Goal: Communication & Community: Answer question/provide support

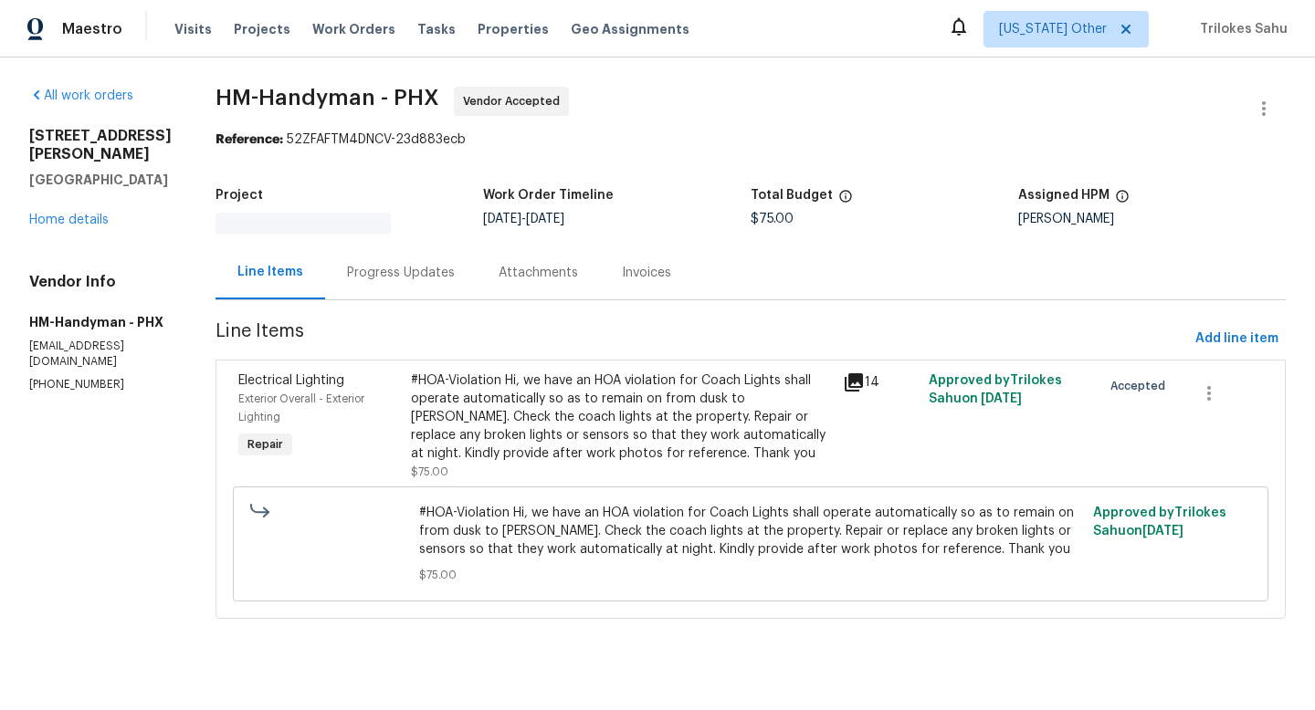
click at [399, 277] on div "Progress Updates" at bounding box center [401, 273] width 152 height 54
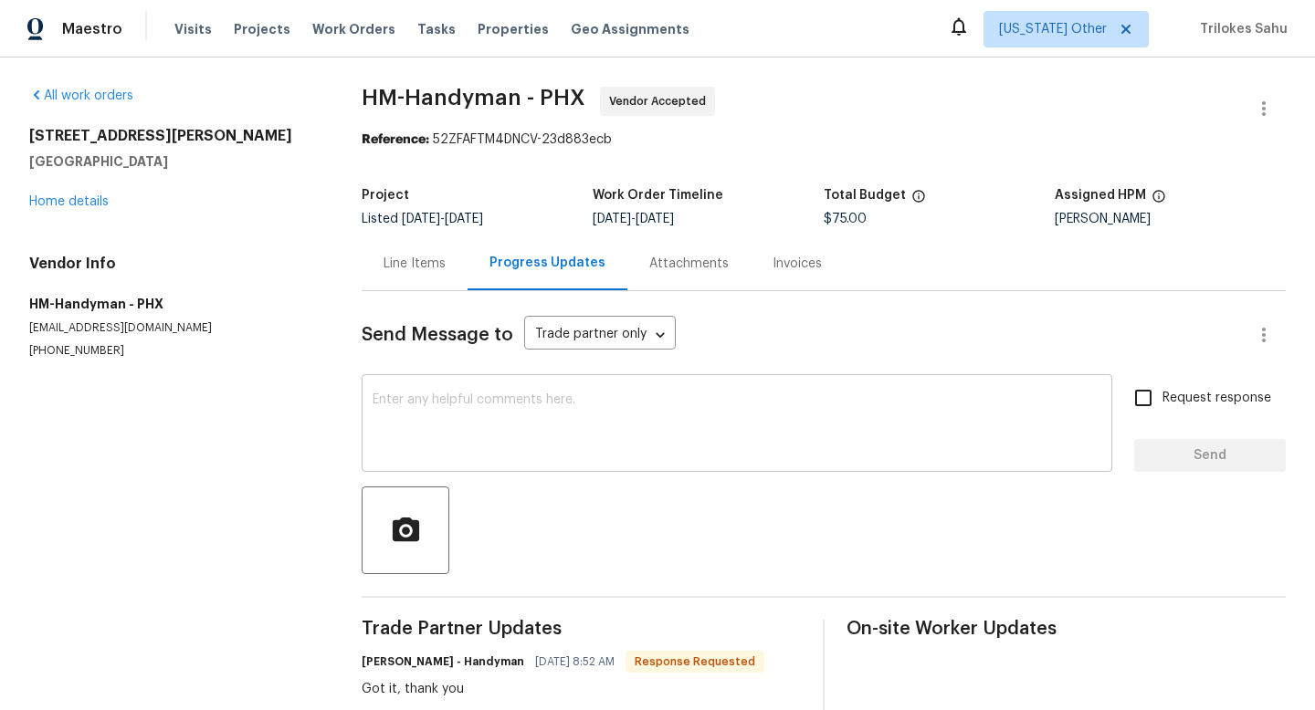
click at [435, 448] on textarea at bounding box center [737, 425] width 729 height 64
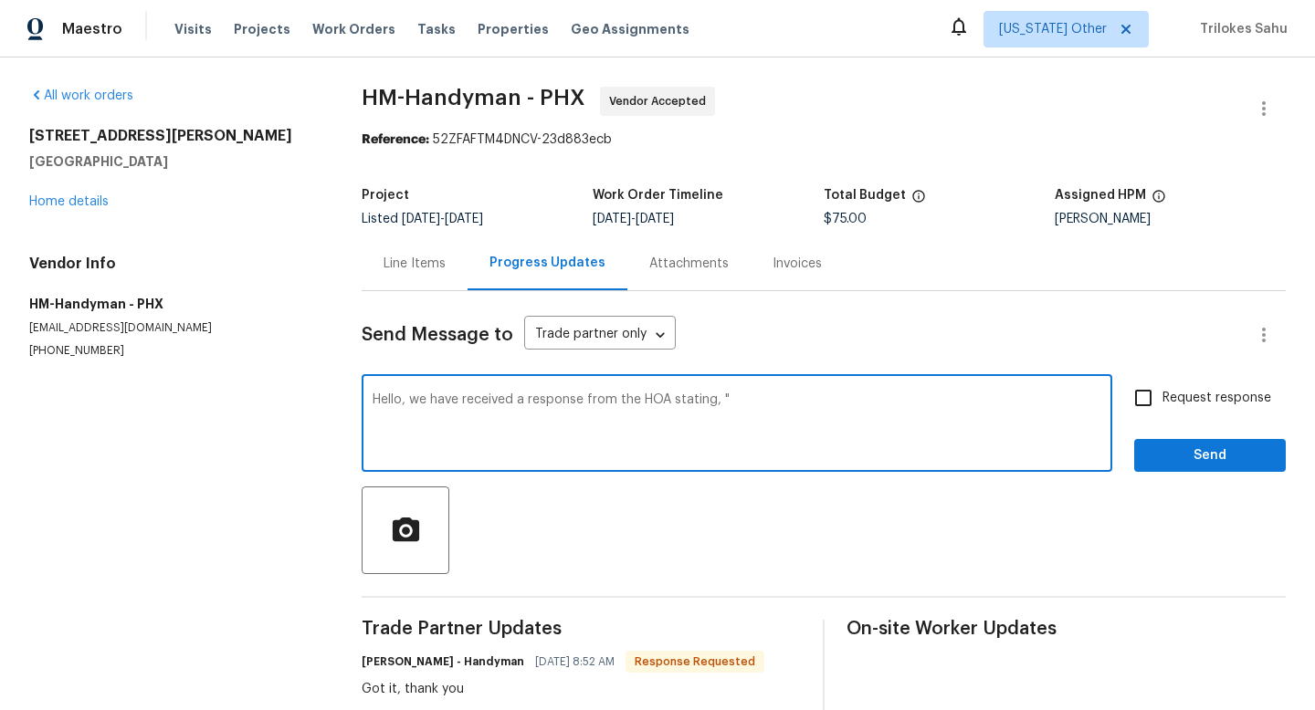
paste textarea "need a picture showing the lights on after dark as required"
type textarea "Hello, we have received a response from the HOA stating, " need a picture showi…"
paste textarea "Hello, we received a response from the HOA stating, “Need a picture showing the…"
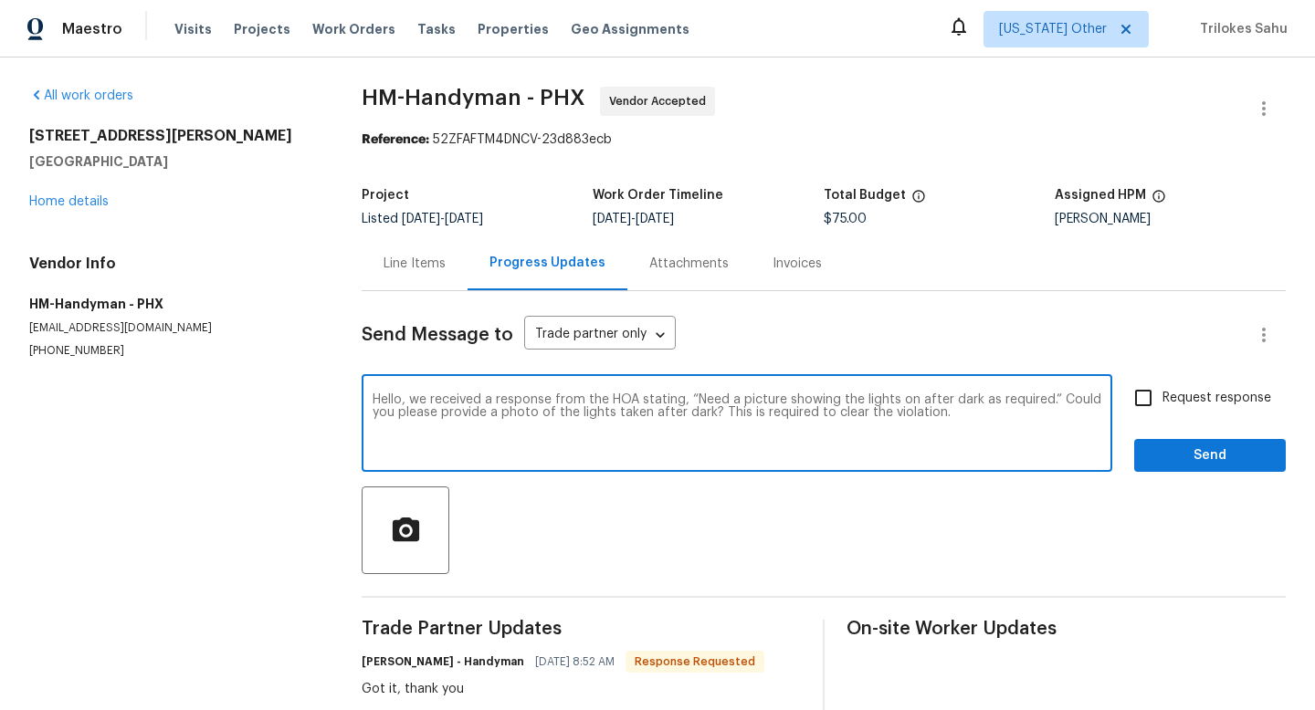
type textarea "Hello, we received a response from the HOA stating, “Need a picture showing the…"
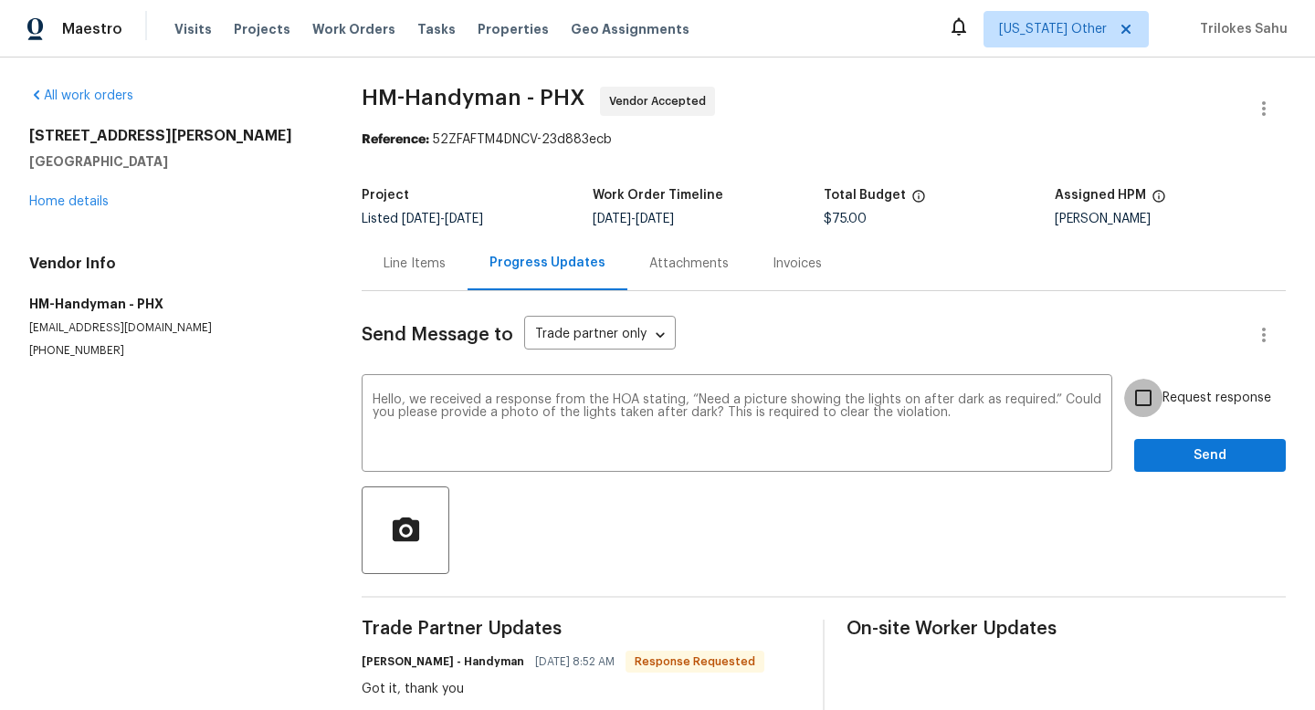
click at [1148, 397] on input "Request response" at bounding box center [1143, 398] width 38 height 38
checkbox input "true"
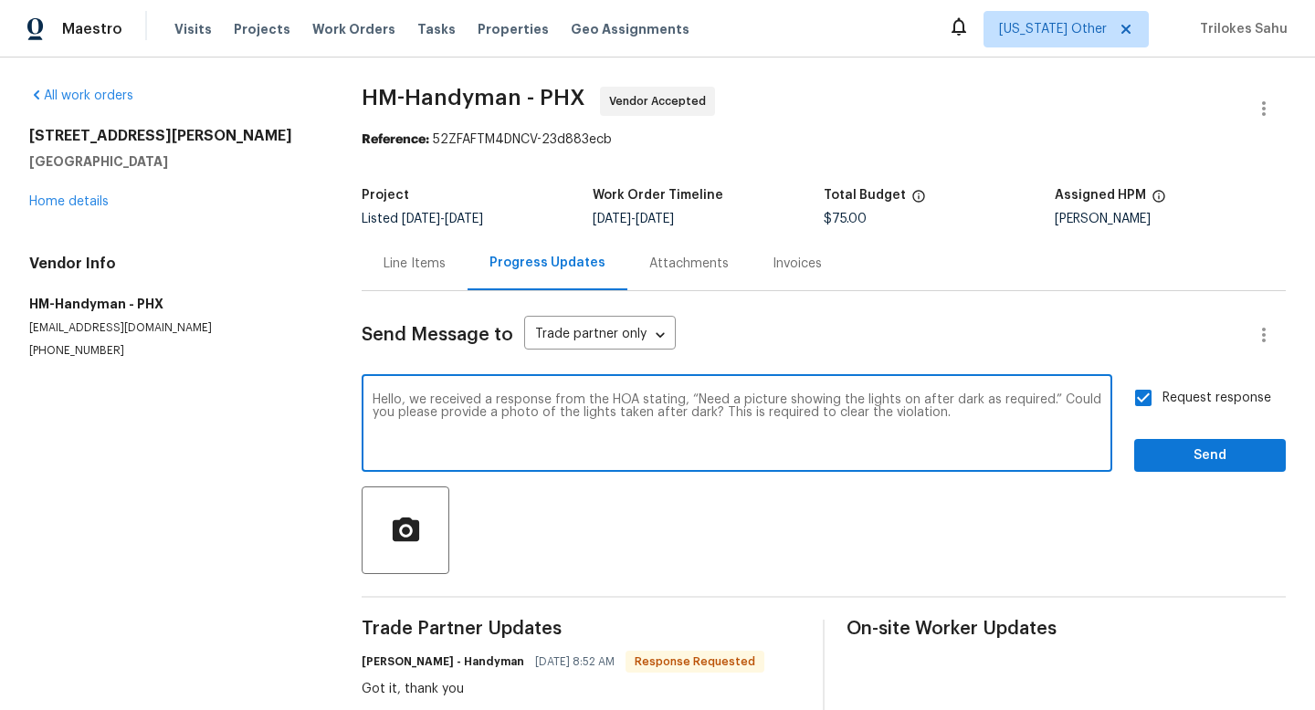
click at [978, 421] on textarea "Hello, we received a response from the HOA stating, “Need a picture showing the…" at bounding box center [737, 425] width 729 height 64
type textarea "Hello, we received a response from the HOA stating, “Need a picture showing the…"
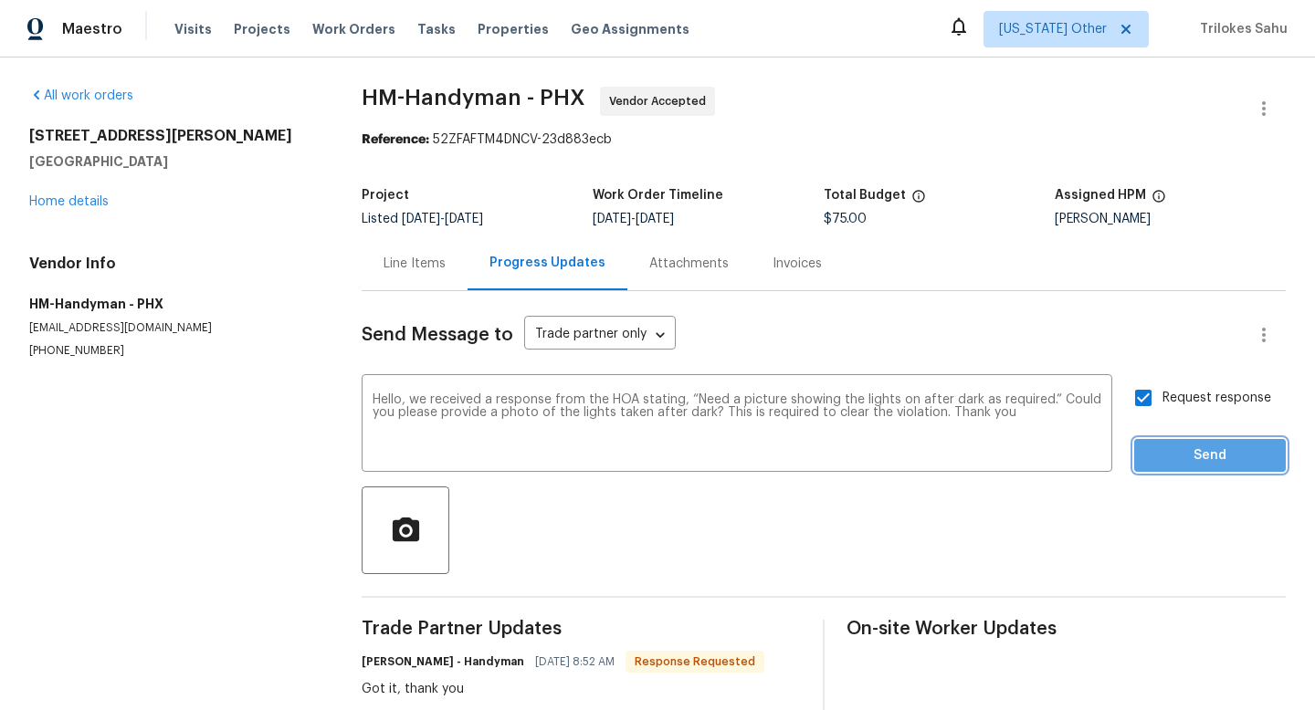
click at [1215, 456] on span "Send" at bounding box center [1210, 456] width 122 height 23
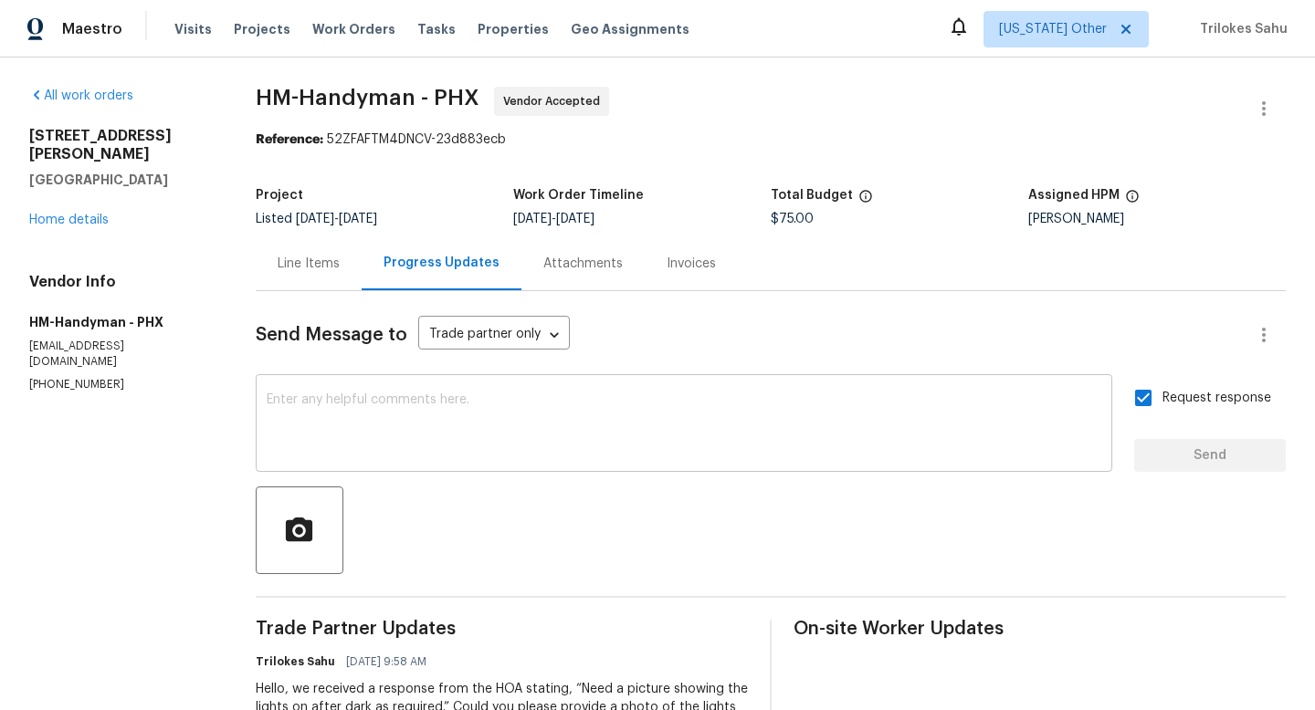
scroll to position [5, 0]
